Goal: Transaction & Acquisition: Purchase product/service

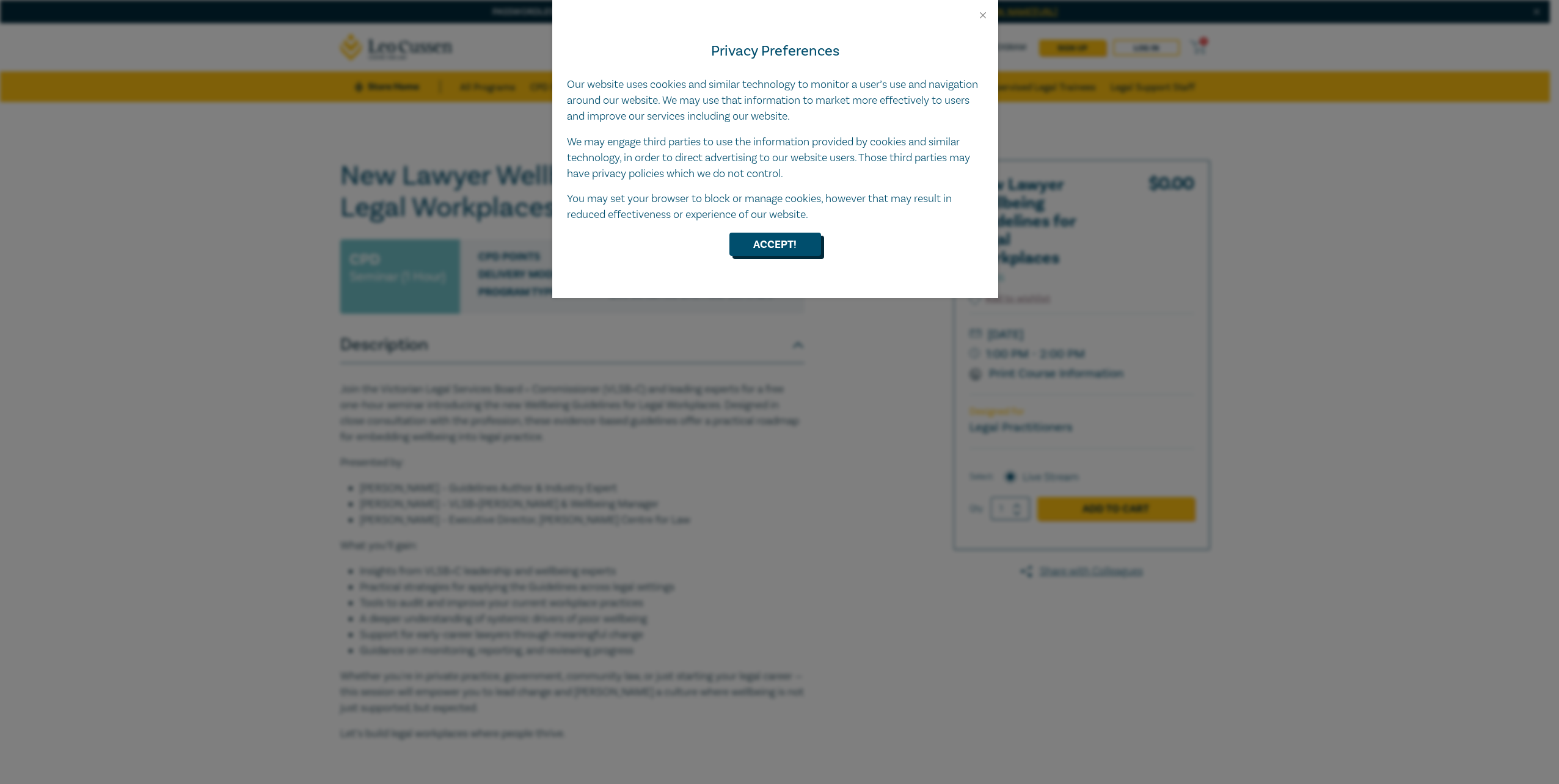
click at [808, 243] on button "Accept!" at bounding box center [775, 244] width 92 height 23
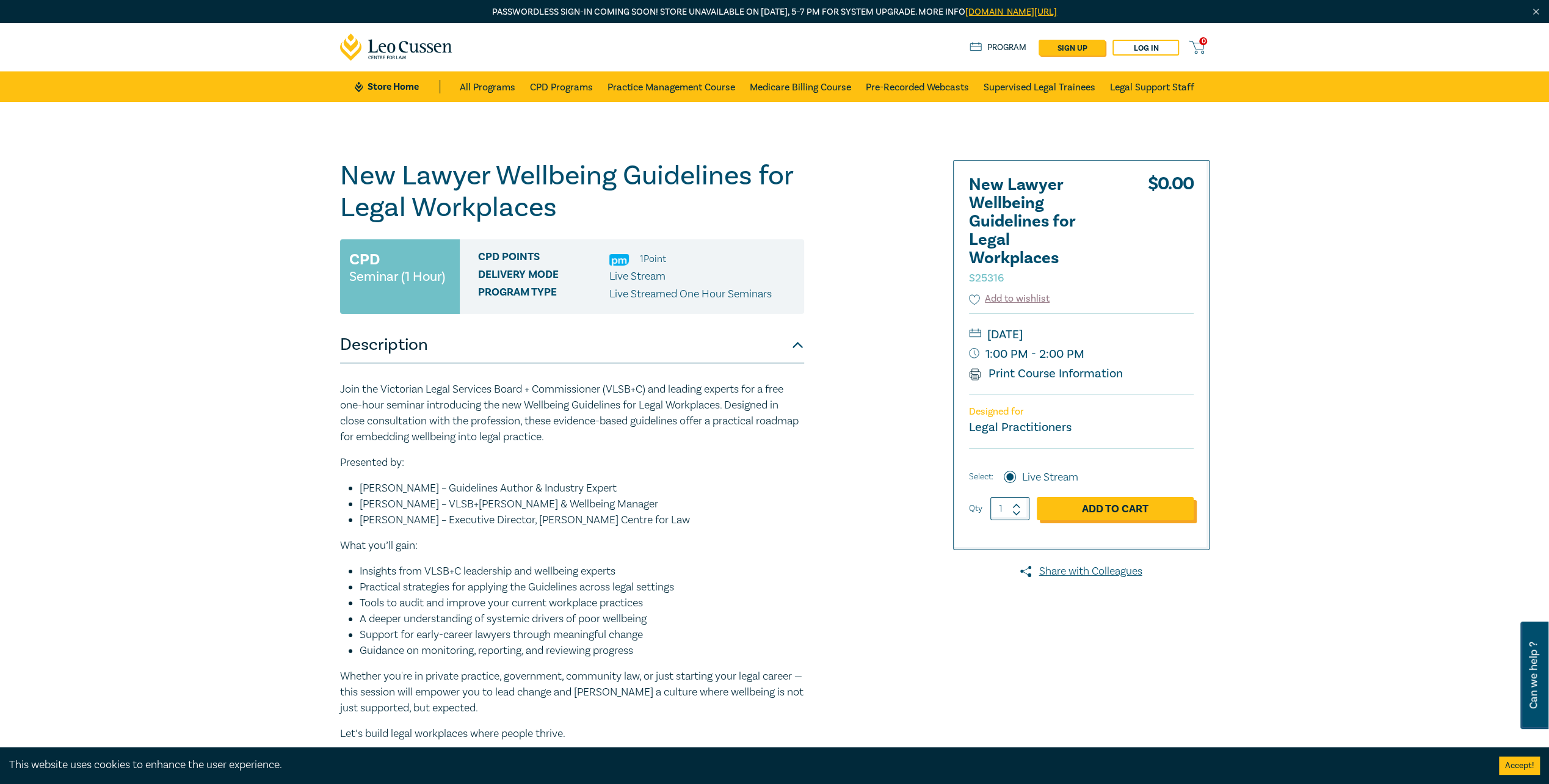
click at [1121, 508] on link "Add to Cart" at bounding box center [1115, 508] width 157 height 23
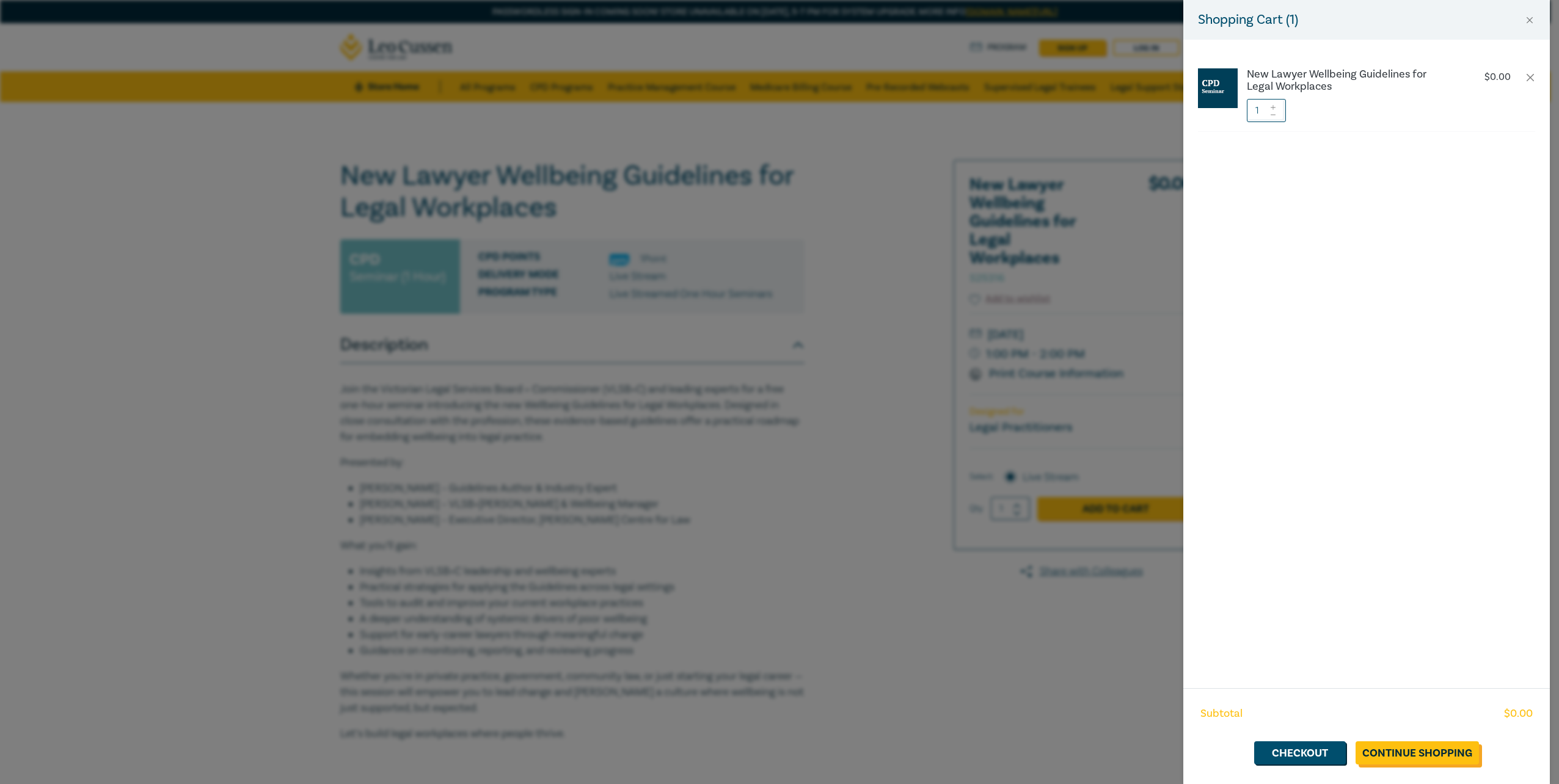
click at [1411, 754] on link "Continue Shopping" at bounding box center [1417, 752] width 123 height 23
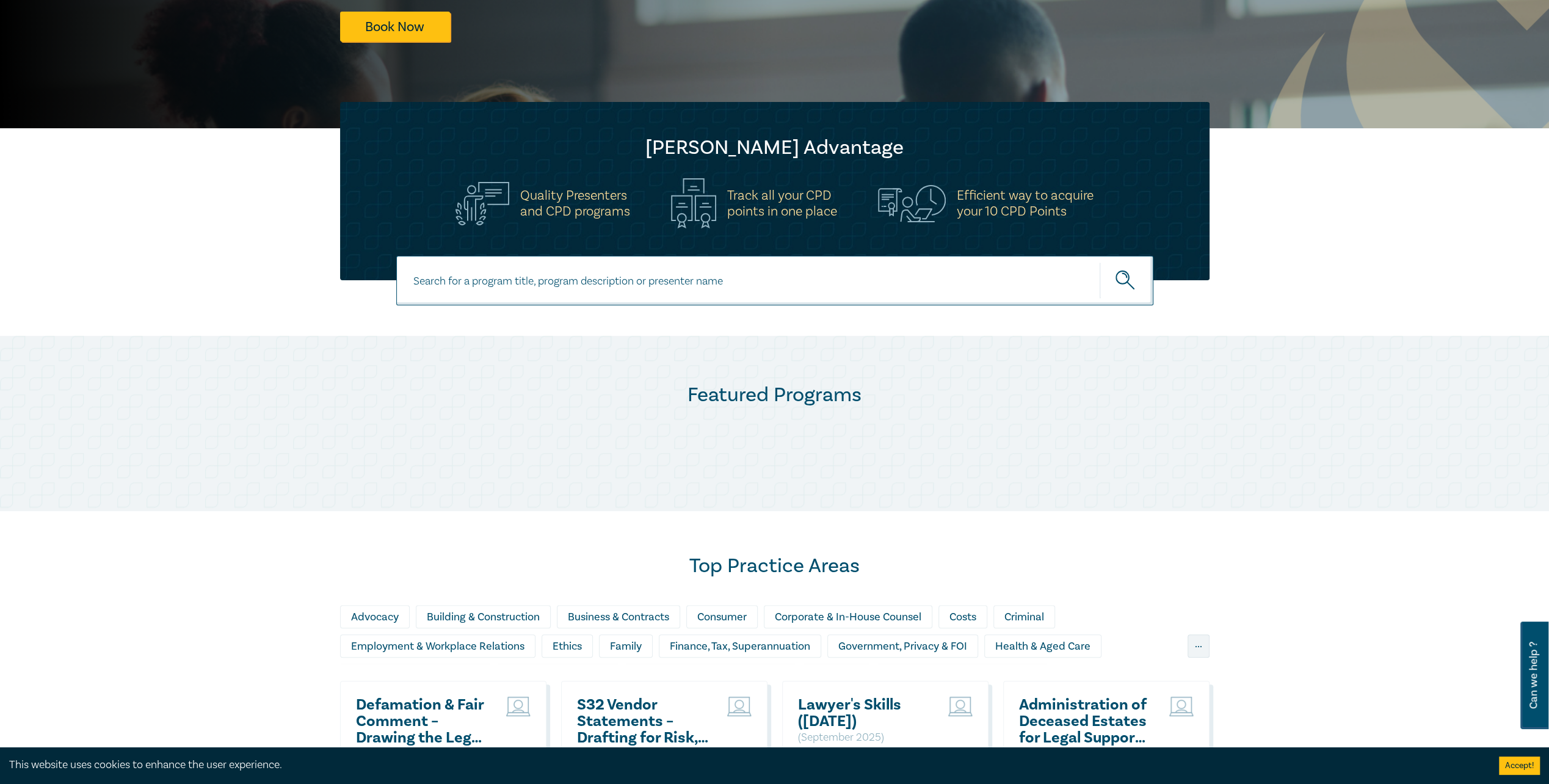
scroll to position [61, 0]
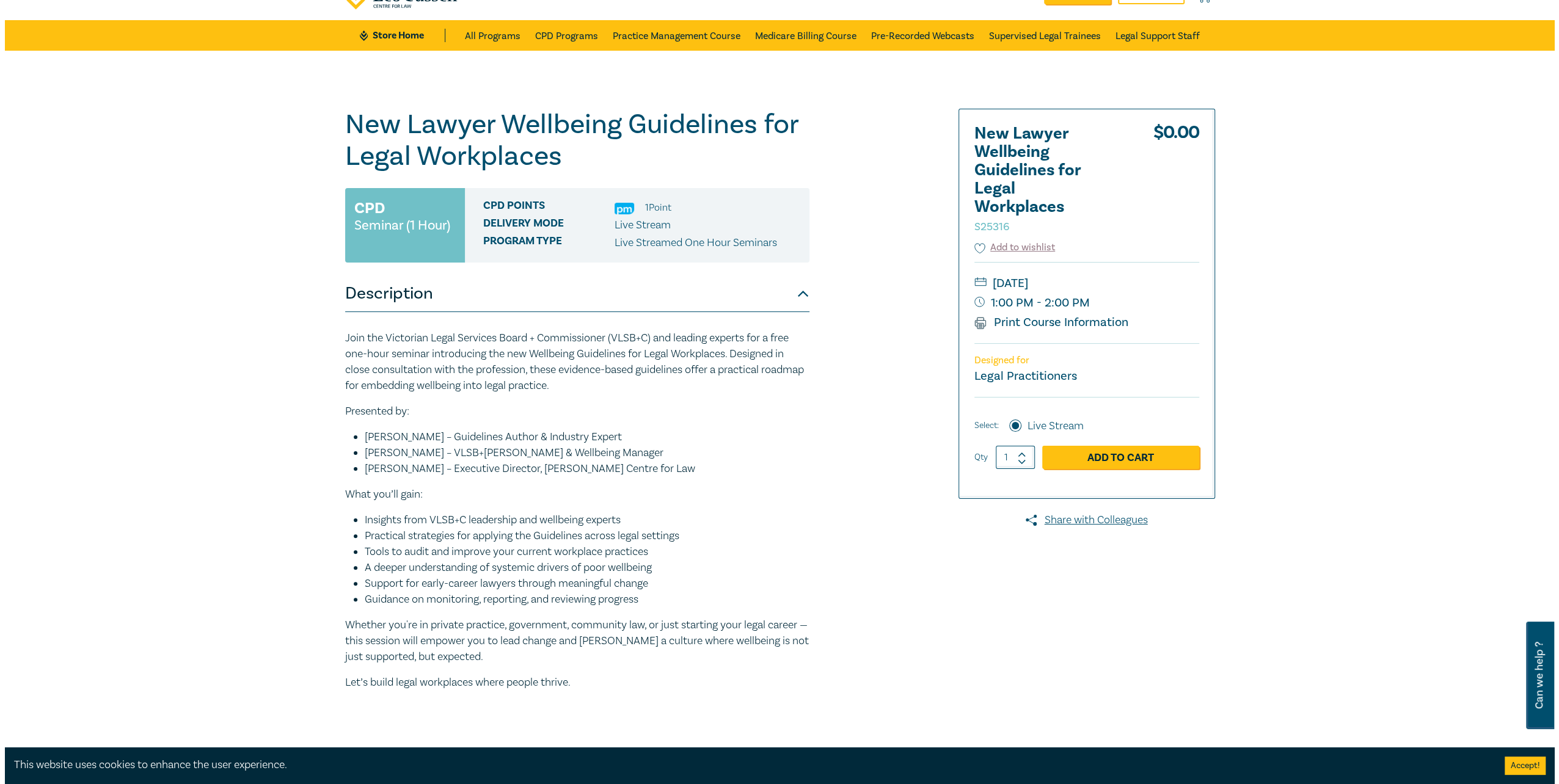
scroll to position [122, 0]
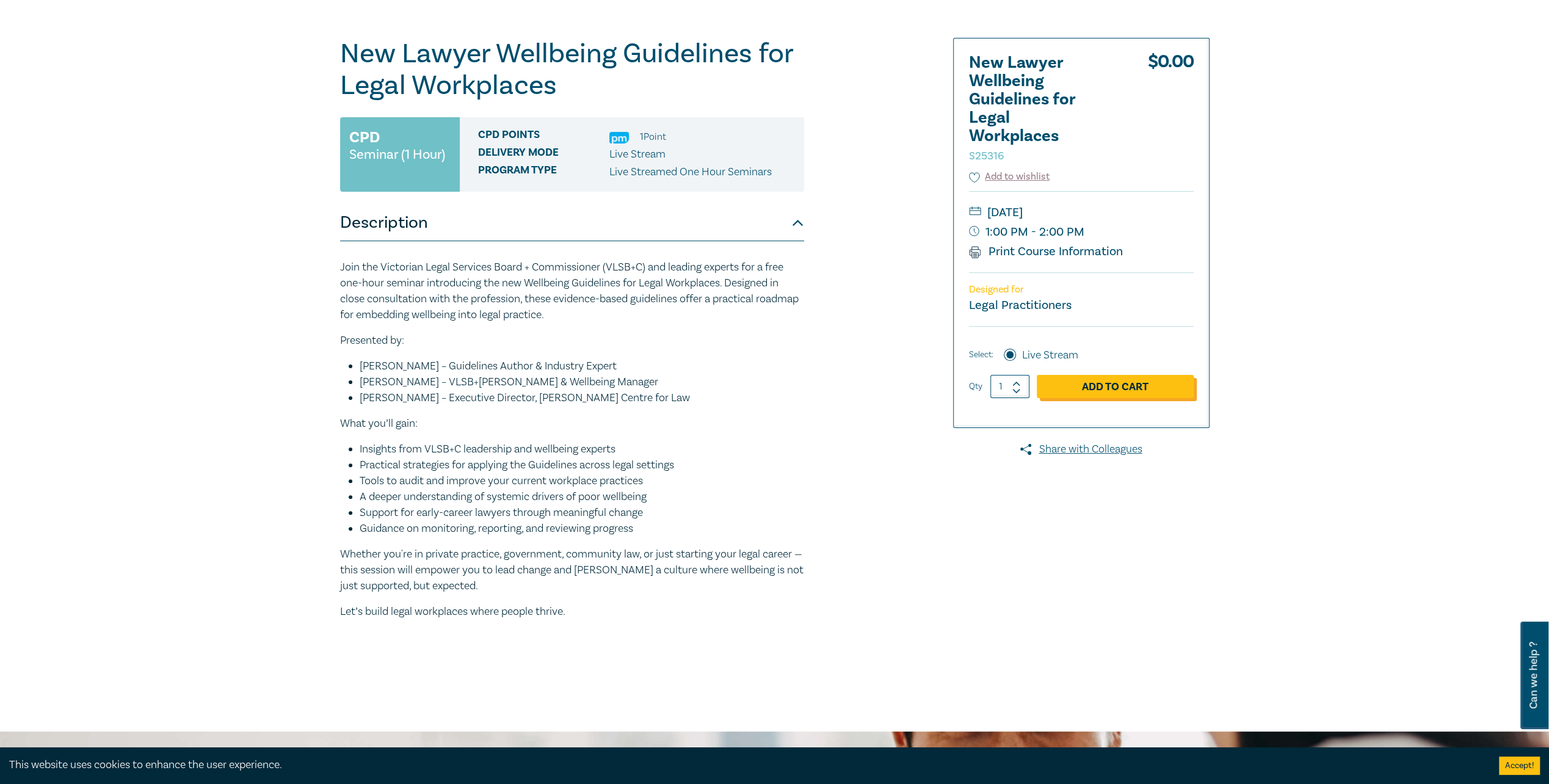
click at [1118, 381] on link "Add to Cart" at bounding box center [1115, 386] width 157 height 23
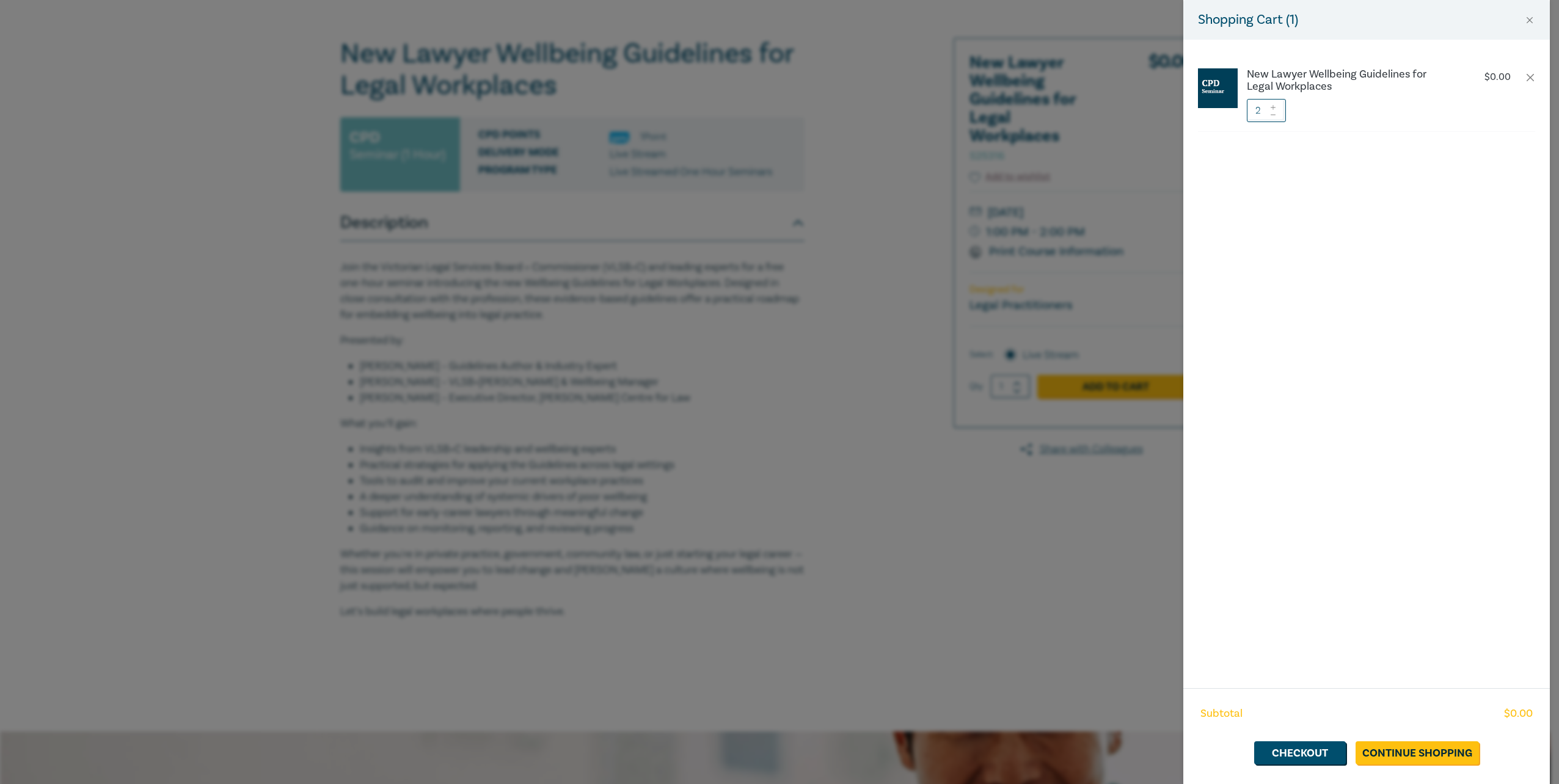
click at [1271, 115] on icon at bounding box center [1273, 114] width 5 height 1
click at [1321, 758] on link "Checkout" at bounding box center [1300, 752] width 92 height 23
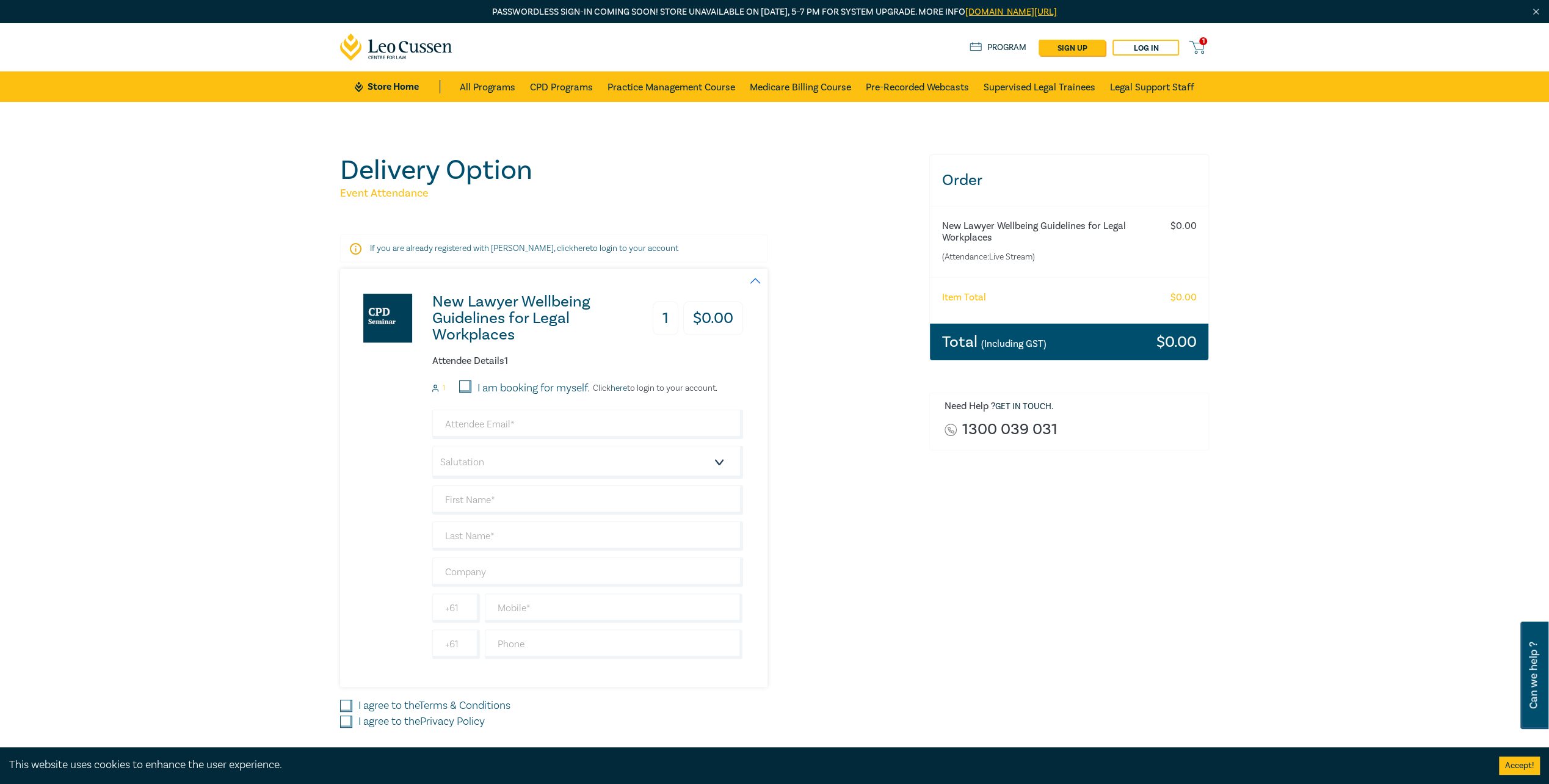
click at [471, 387] on input "I am booking for myself." at bounding box center [465, 386] width 13 height 13
checkbox input "true"
click at [495, 429] on input "email" at bounding box center [588, 424] width 311 height 29
type input "michelle@nestlegal.com.au"
click at [498, 458] on select "Salutation Mr. Mrs. Ms. Miss Dr. Prof. Other" at bounding box center [588, 462] width 311 height 33
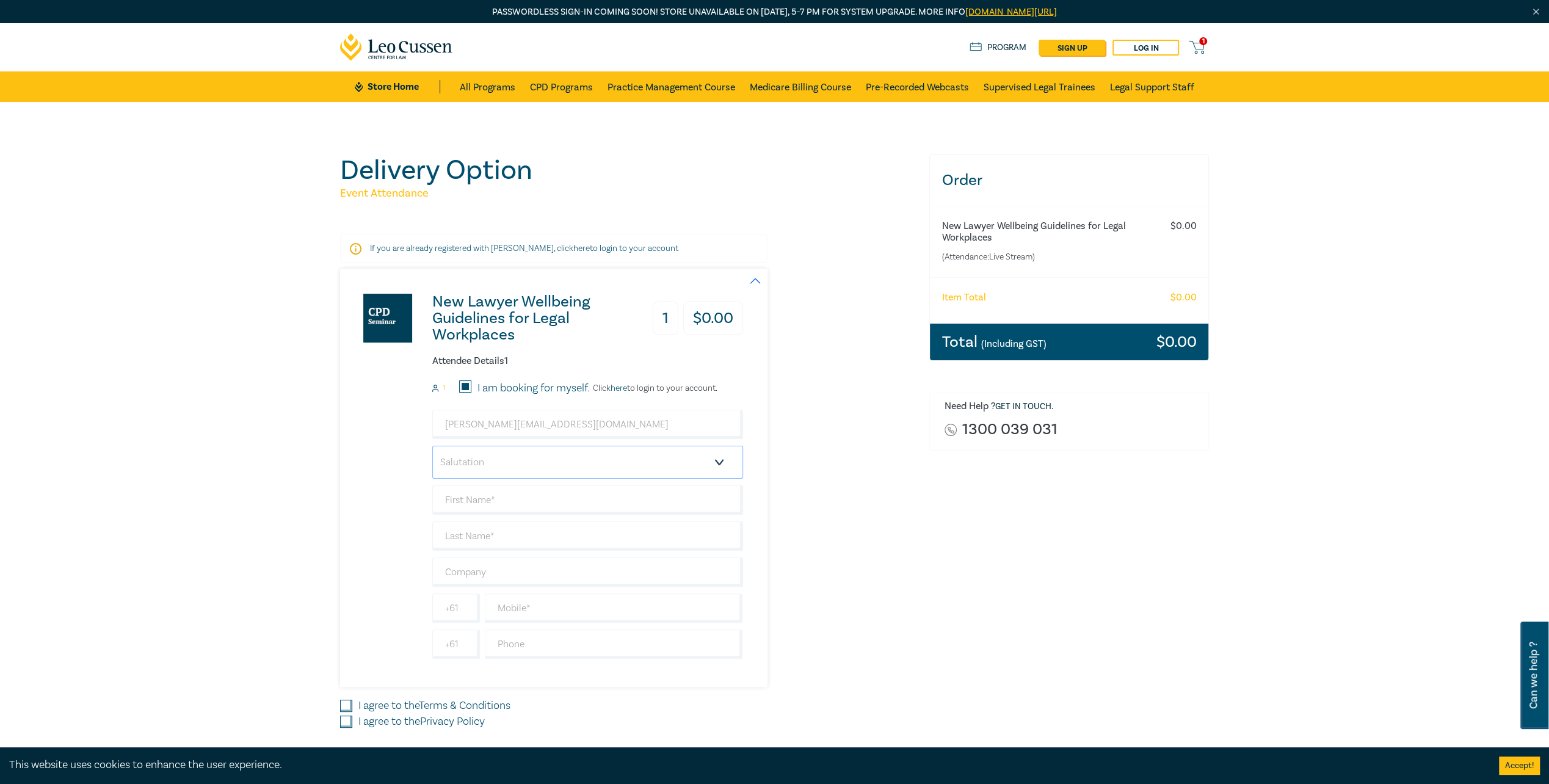
drag, startPoint x: 531, startPoint y: 453, endPoint x: 488, endPoint y: 460, distance: 43.6
click at [531, 453] on select "Salutation Mr. Mrs. Ms. Miss Dr. Prof. Other" at bounding box center [588, 462] width 311 height 33
click at [492, 504] on input "text" at bounding box center [588, 500] width 311 height 29
type input "[PERSON_NAME]"
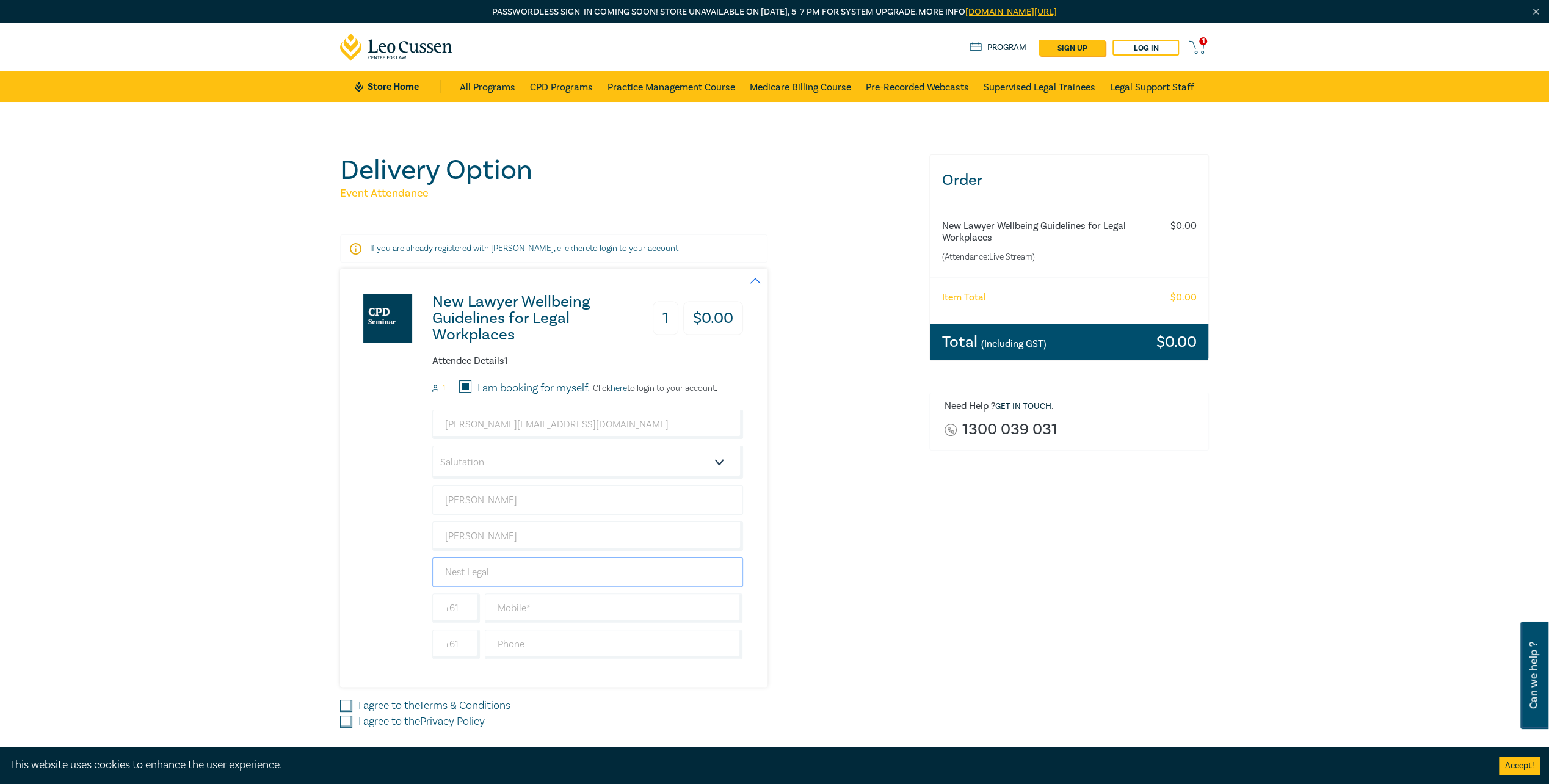
type input "Nest Legal"
type input "417110357"
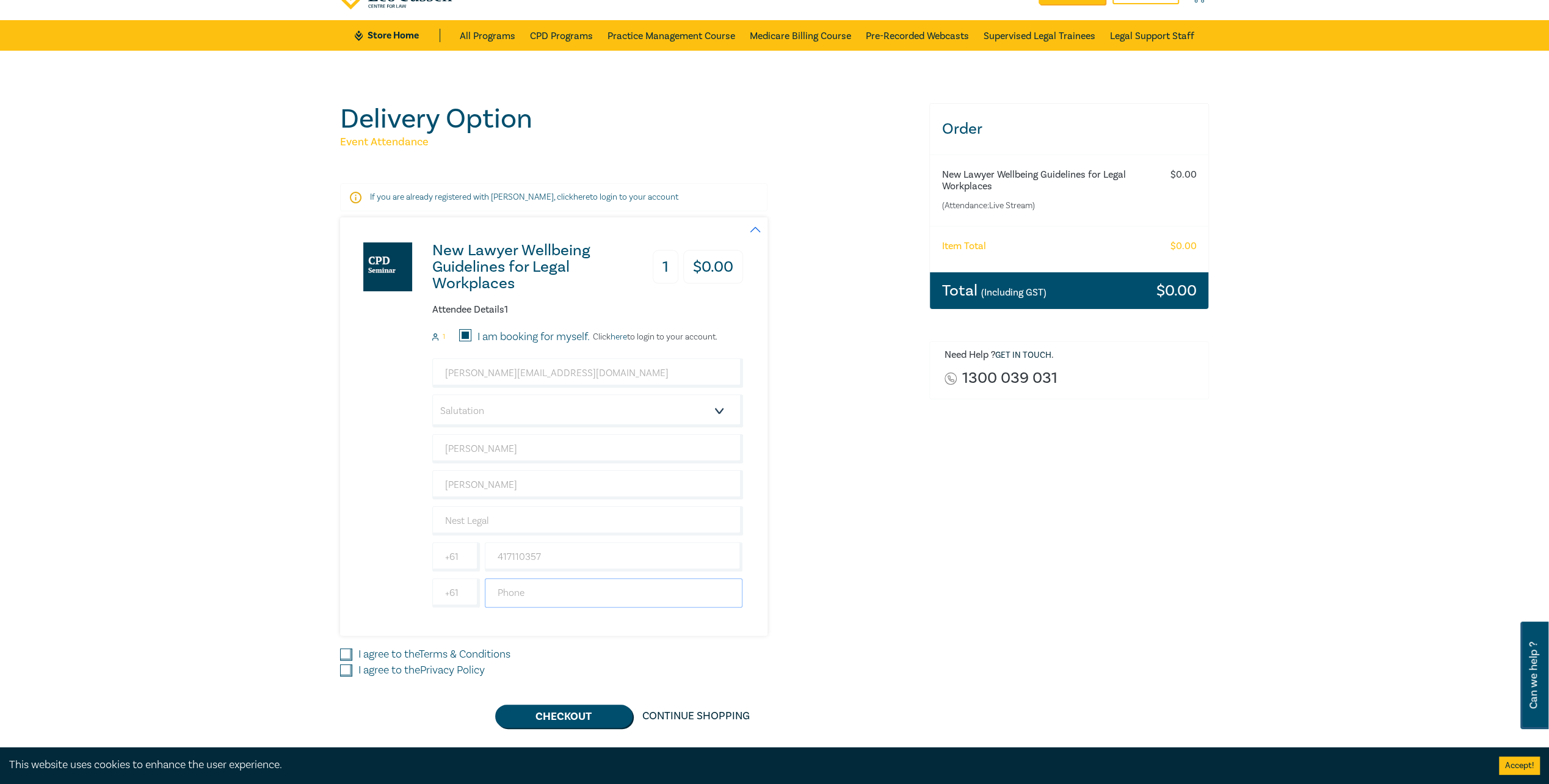
scroll to position [122, 0]
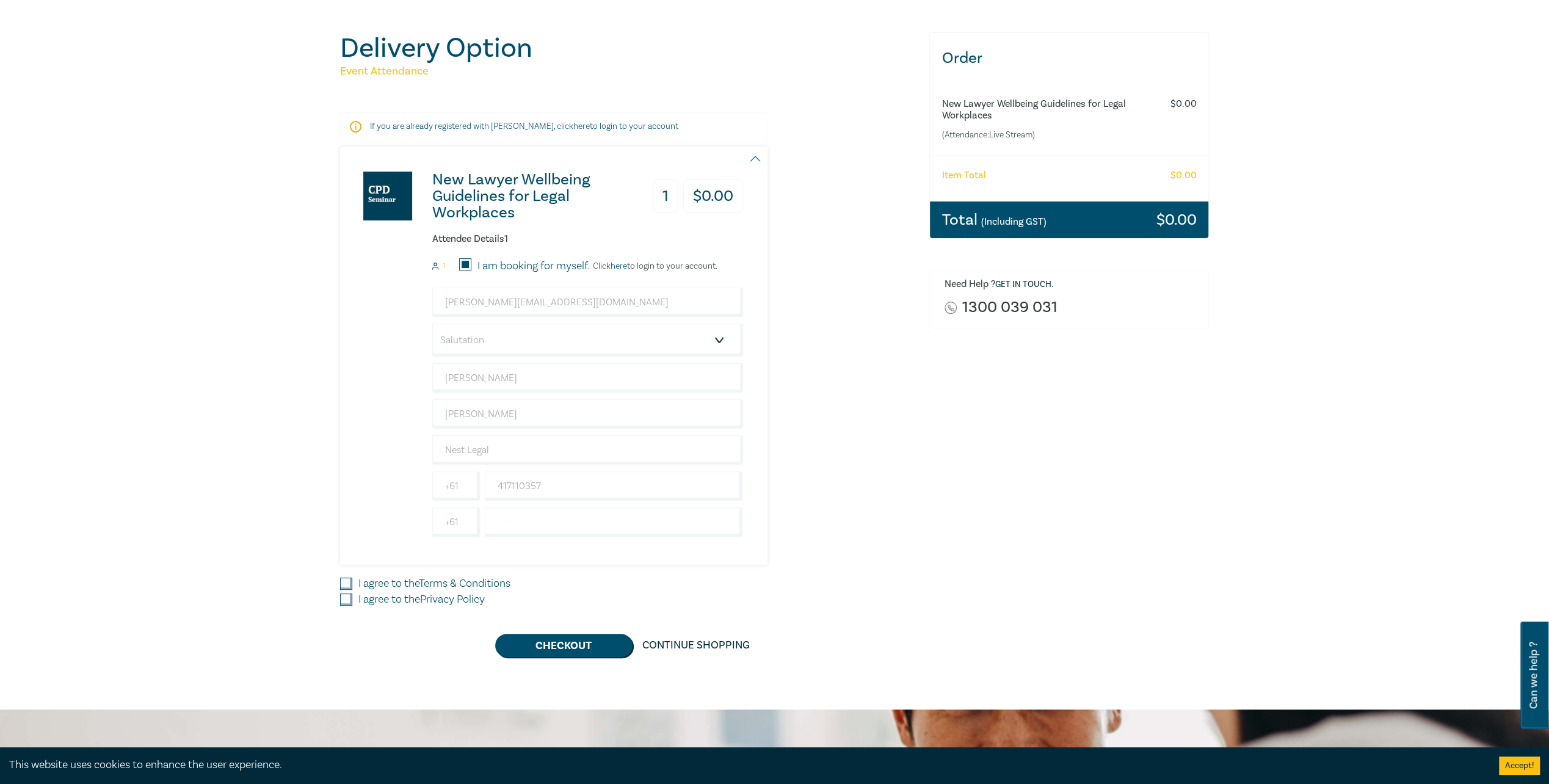
drag, startPoint x: 353, startPoint y: 581, endPoint x: 350, endPoint y: 593, distance: 12.4
click at [353, 581] on div "I agree to the Terms & Conditions" at bounding box center [627, 583] width 575 height 16
click at [348, 595] on input "I agree to the Privacy Policy" at bounding box center [346, 599] width 13 height 13
checkbox input "true"
click at [348, 577] on input "I agree to the Terms & Conditions" at bounding box center [346, 583] width 13 height 13
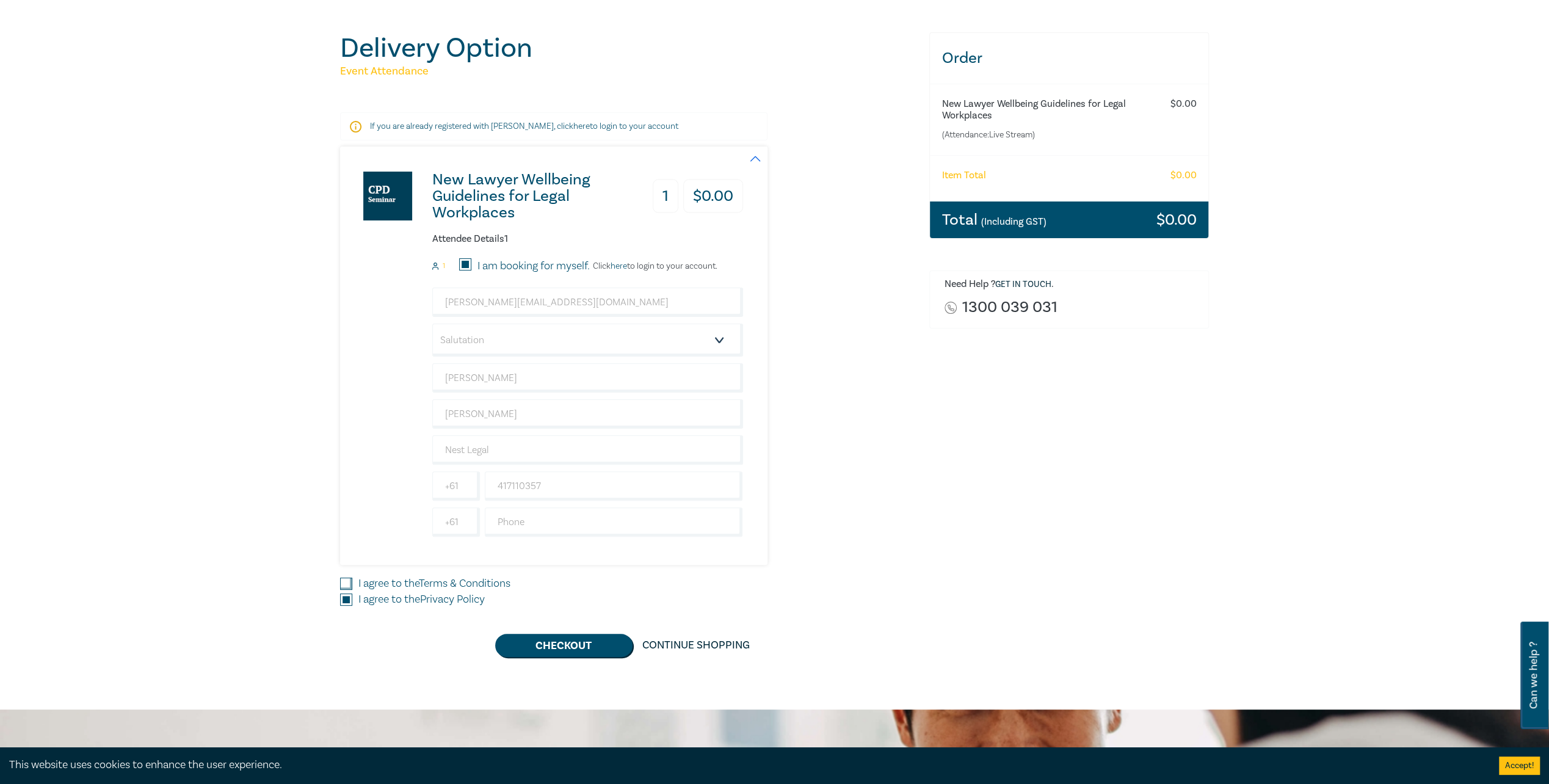
checkbox input "true"
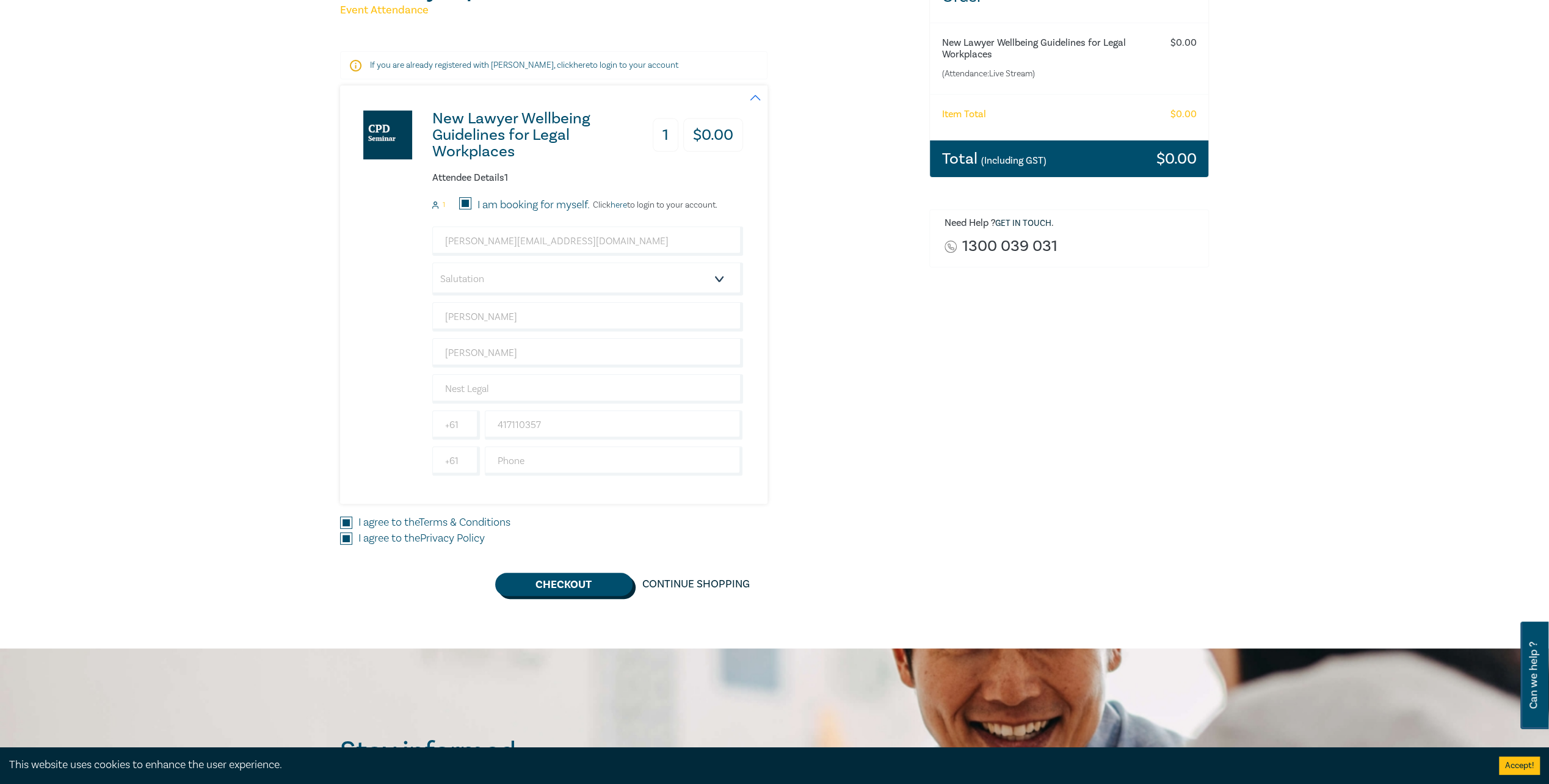
click at [574, 587] on button "Checkout" at bounding box center [563, 583] width 137 height 23
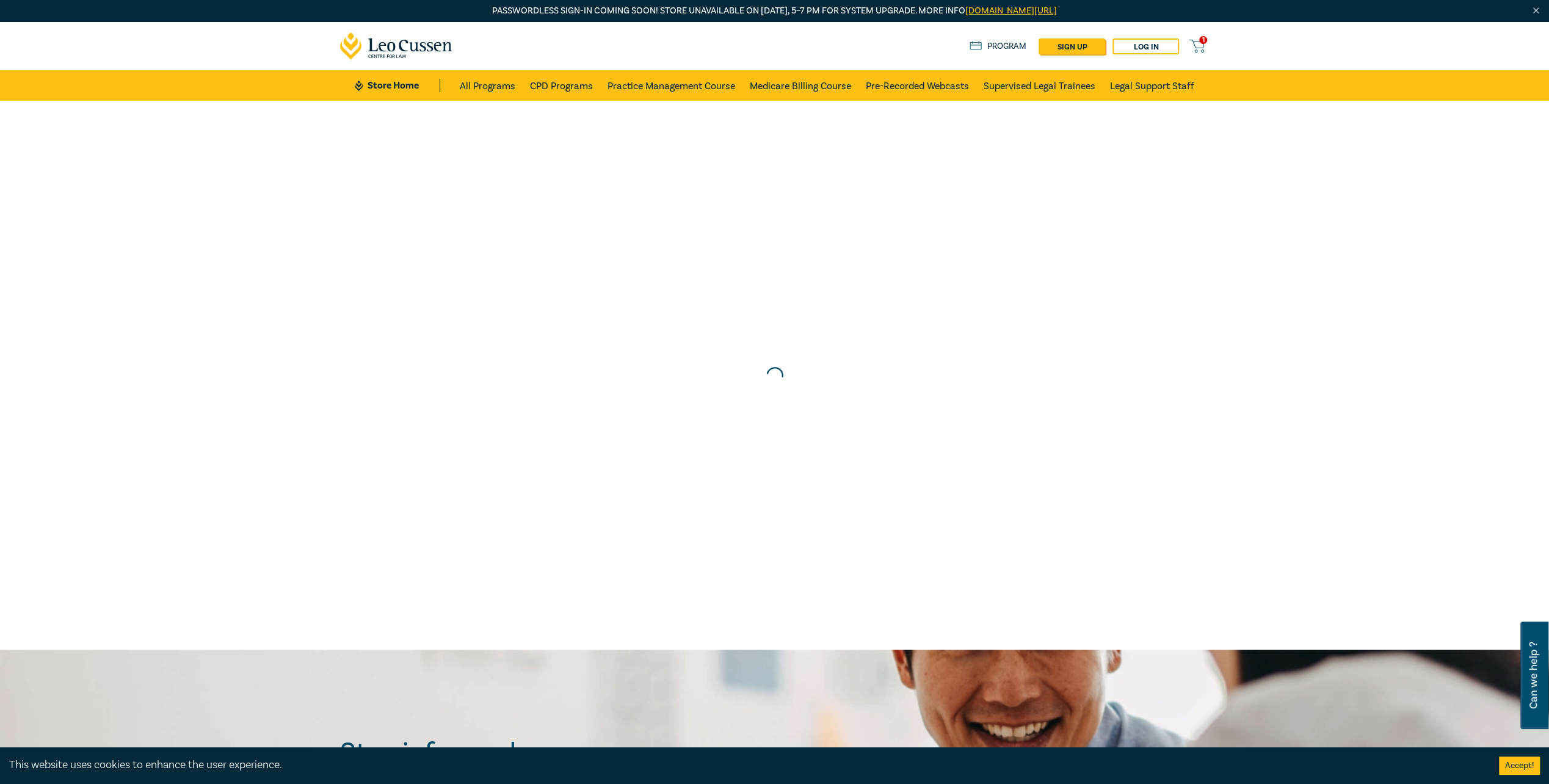
scroll to position [0, 0]
